Goal: Navigation & Orientation: Find specific page/section

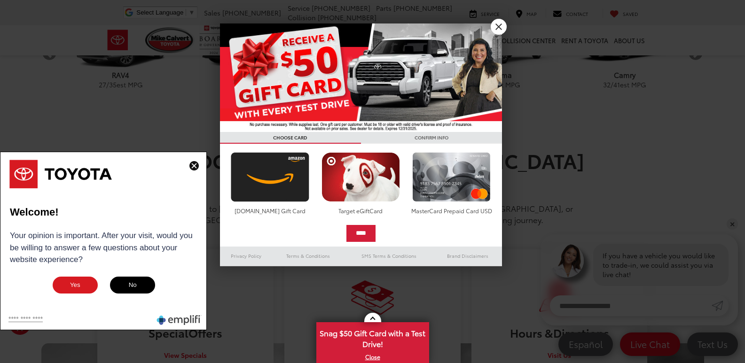
scroll to position [373, 0]
click at [499, 24] on link "X" at bounding box center [498, 27] width 16 height 16
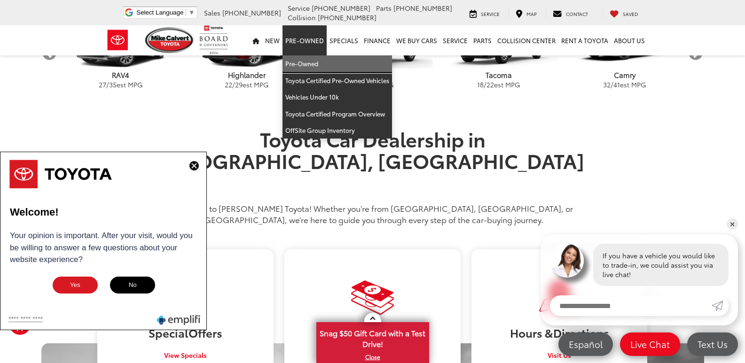
click at [314, 63] on link "Pre-Owned" at bounding box center [336, 63] width 109 height 17
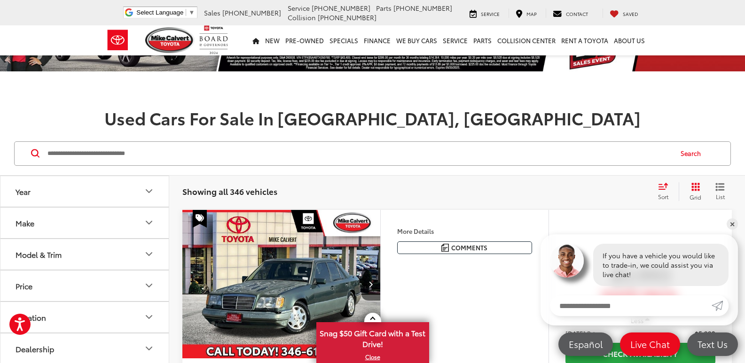
scroll to position [188, 0]
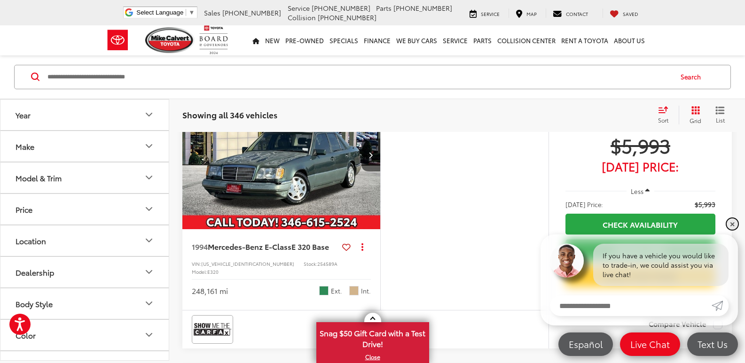
click at [732, 223] on link "✕" at bounding box center [731, 223] width 11 height 11
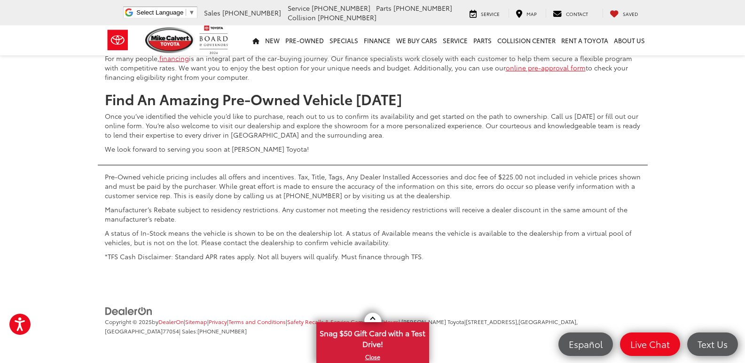
scroll to position [4228, 0]
